Goal: Task Accomplishment & Management: Manage account settings

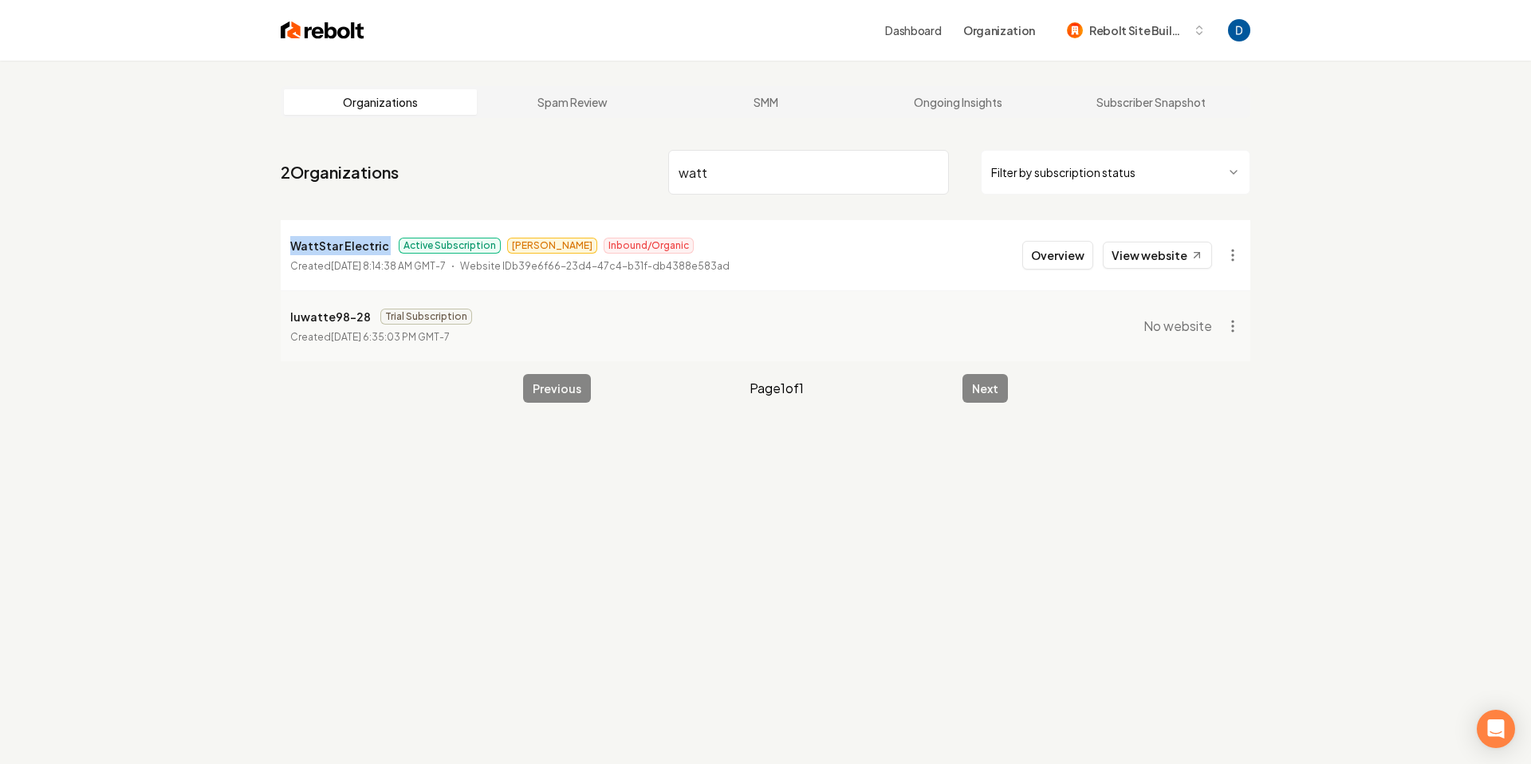
click at [757, 158] on input "watt" at bounding box center [808, 172] width 281 height 45
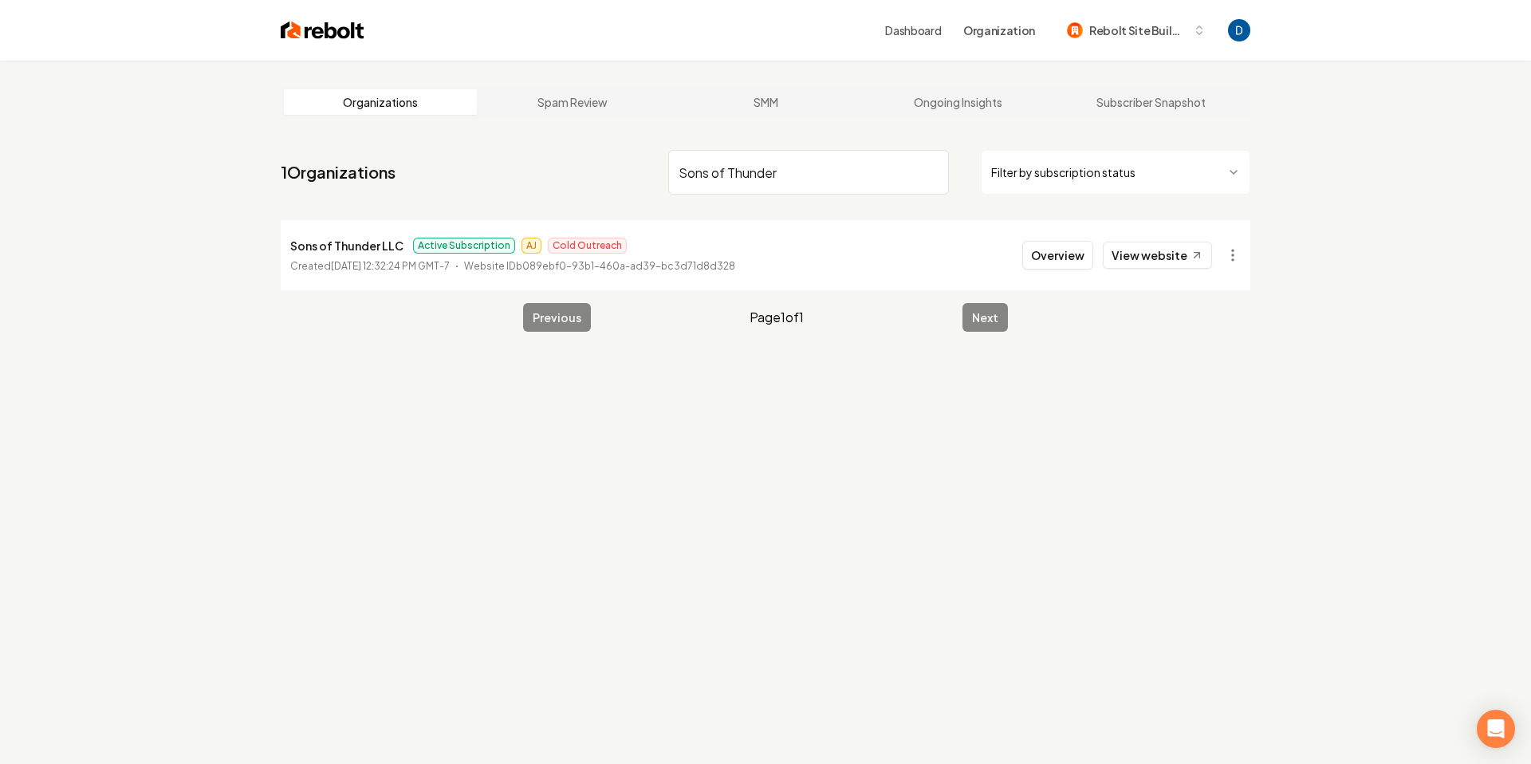
click at [321, 246] on p "Sons of Thunder LLC" at bounding box center [346, 245] width 113 height 19
copy p "Sons of Thunder LLC"
click at [798, 163] on input "Sons of Thunder" at bounding box center [808, 172] width 281 height 45
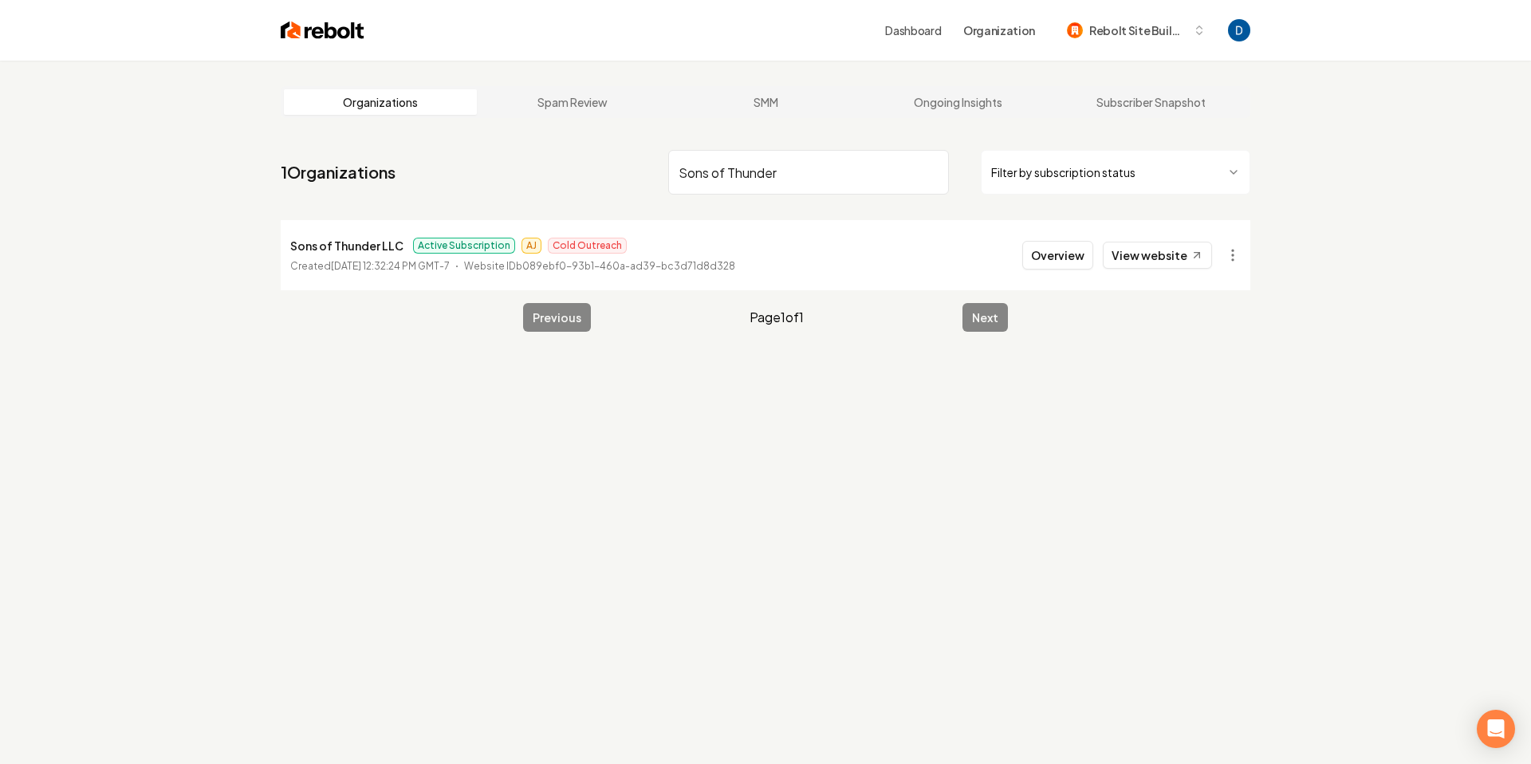
click at [798, 163] on input "Sons of Thunder" at bounding box center [808, 172] width 281 height 45
click at [754, 176] on input "Sons of Thunder" at bounding box center [808, 172] width 281 height 45
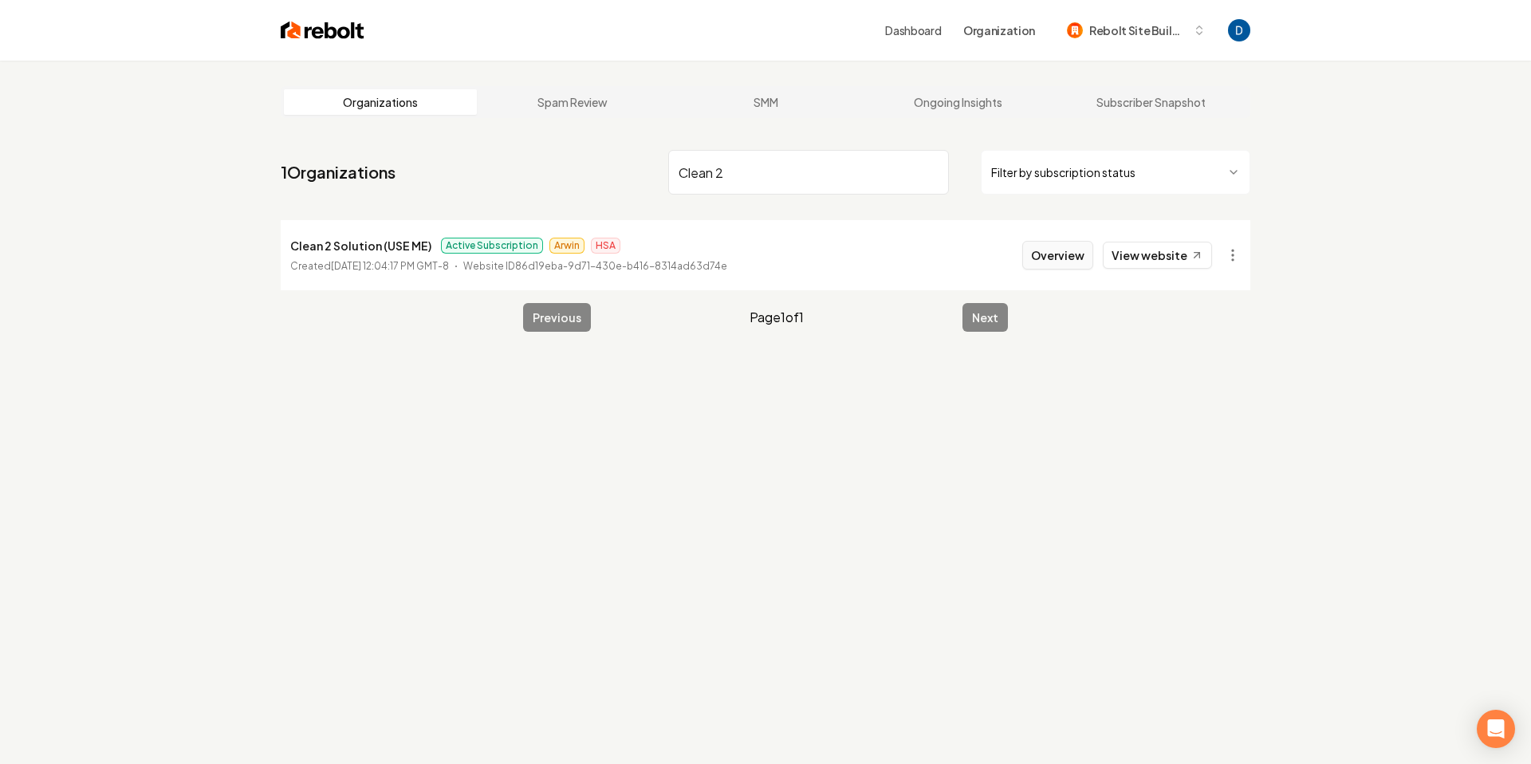
type input "Clean 2"
click at [1067, 261] on button "Overview" at bounding box center [1057, 255] width 71 height 29
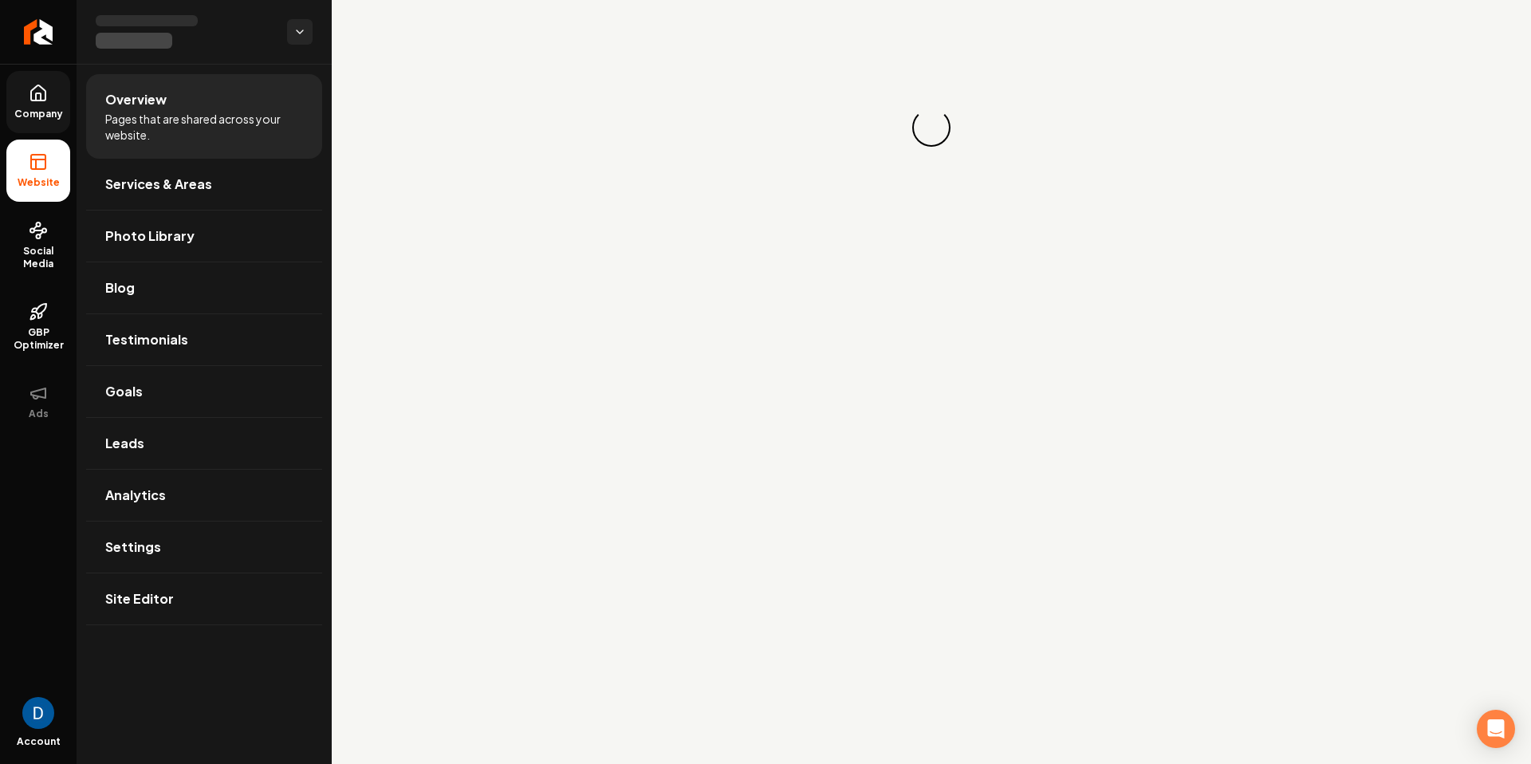
click at [33, 95] on icon at bounding box center [38, 93] width 19 height 19
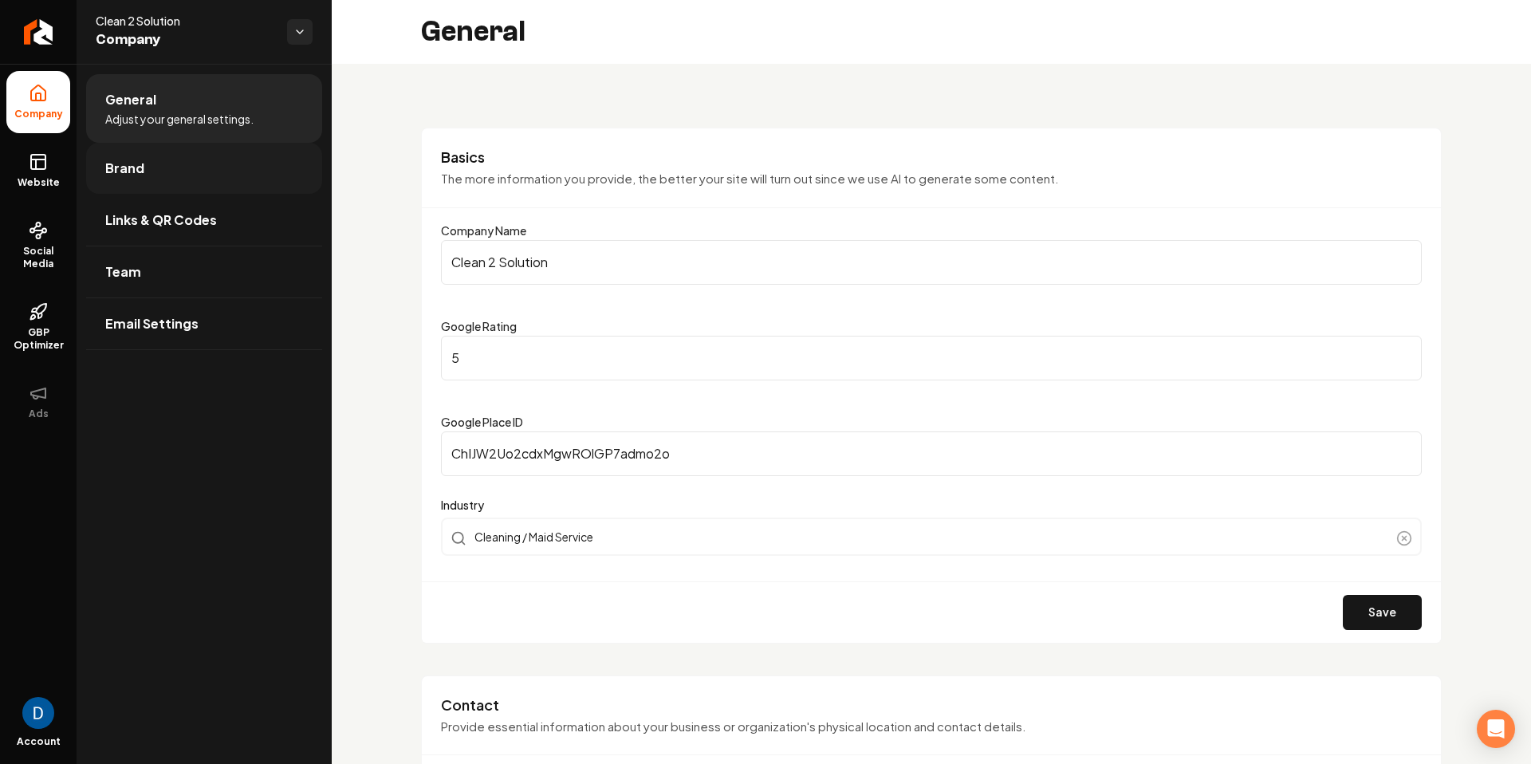
click at [140, 152] on link "Brand" at bounding box center [204, 168] width 236 height 51
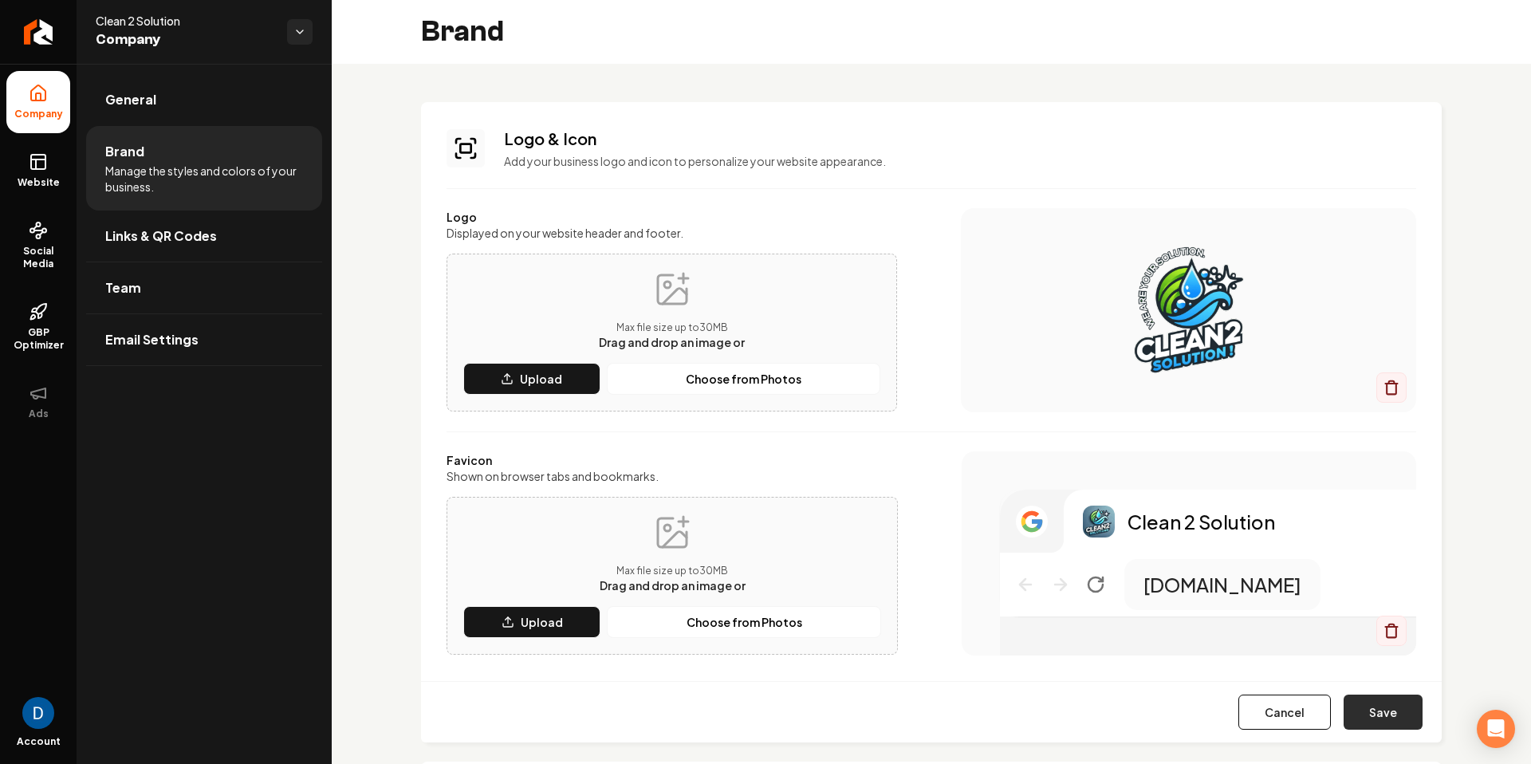
click at [1387, 698] on button "Save" at bounding box center [1382, 711] width 79 height 35
